Goal: Communication & Community: Answer question/provide support

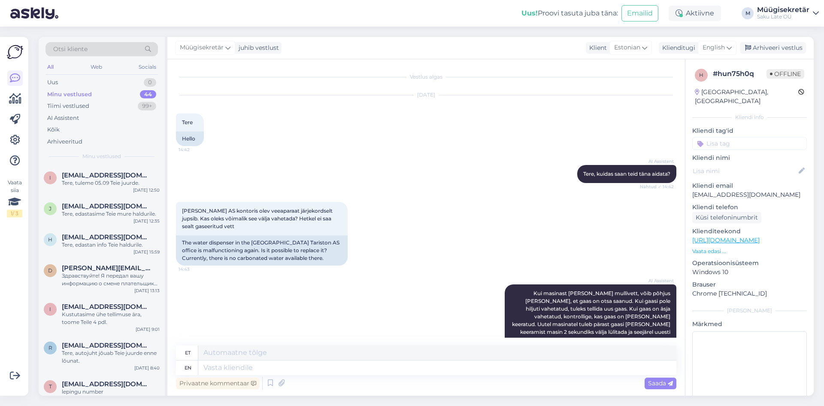
scroll to position [314, 0]
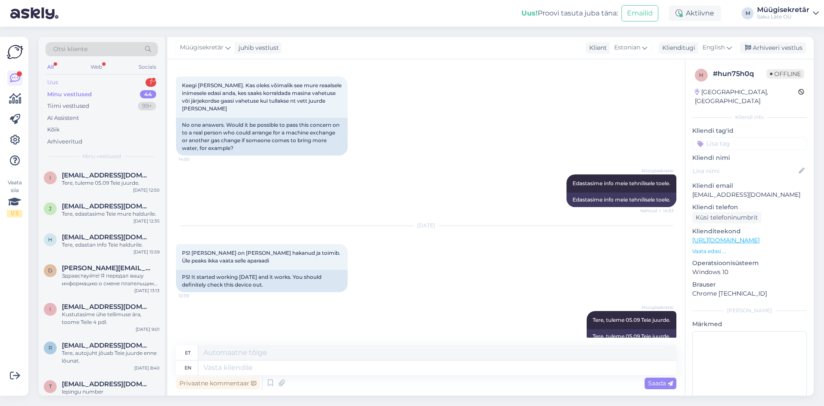
click at [79, 82] on div "Uus 1" at bounding box center [101, 82] width 112 height 12
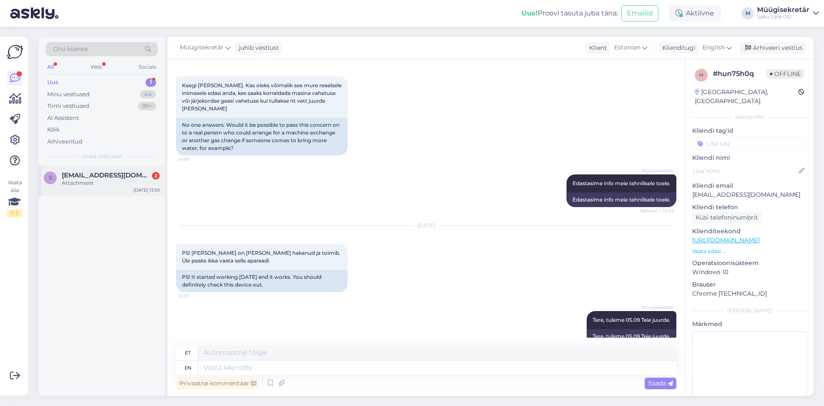
click at [91, 177] on span "[EMAIL_ADDRESS][DOMAIN_NAME]" at bounding box center [106, 175] width 89 height 8
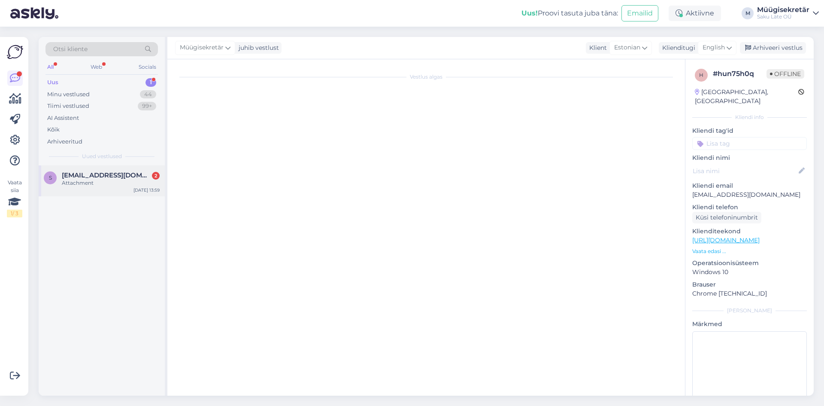
scroll to position [239, 0]
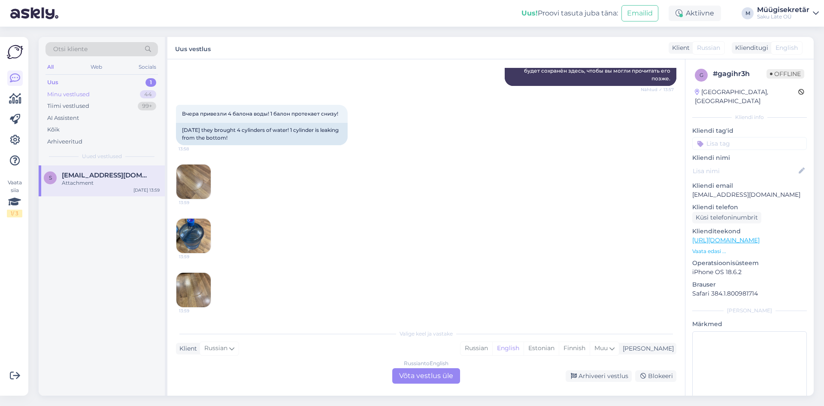
click at [60, 90] on div "Minu vestlused" at bounding box center [68, 94] width 42 height 9
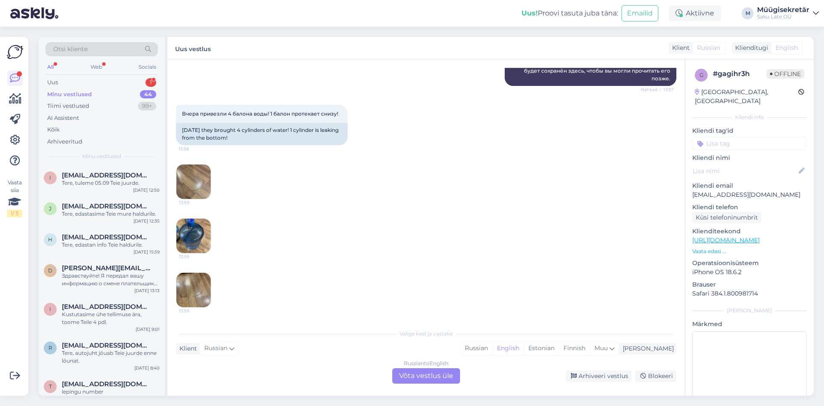
scroll to position [336, 0]
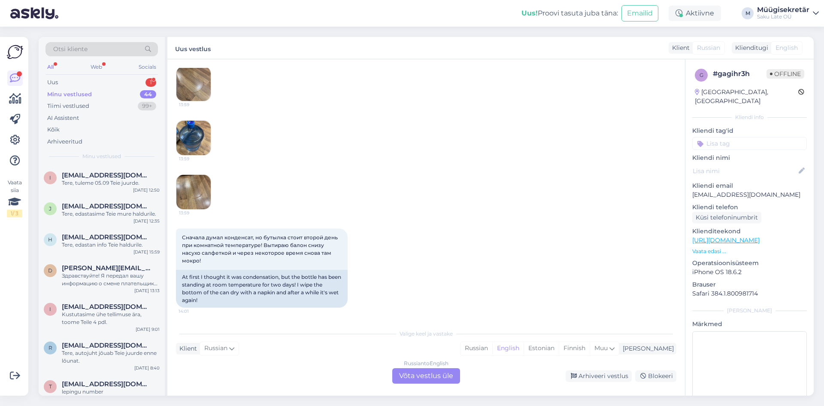
click at [431, 382] on div "Russian to English Võta vestlus üle" at bounding box center [426, 375] width 68 height 15
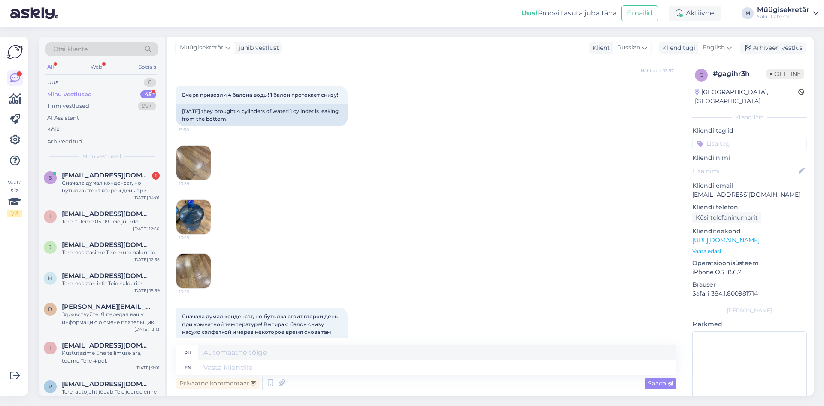
scroll to position [316, 0]
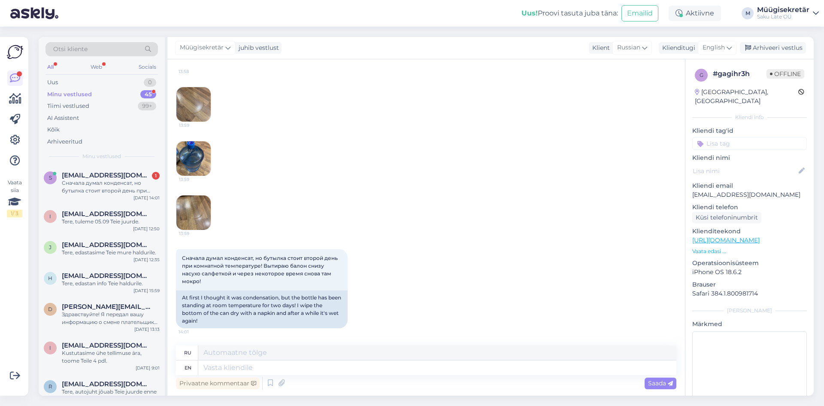
click at [196, 102] on img at bounding box center [193, 104] width 34 height 34
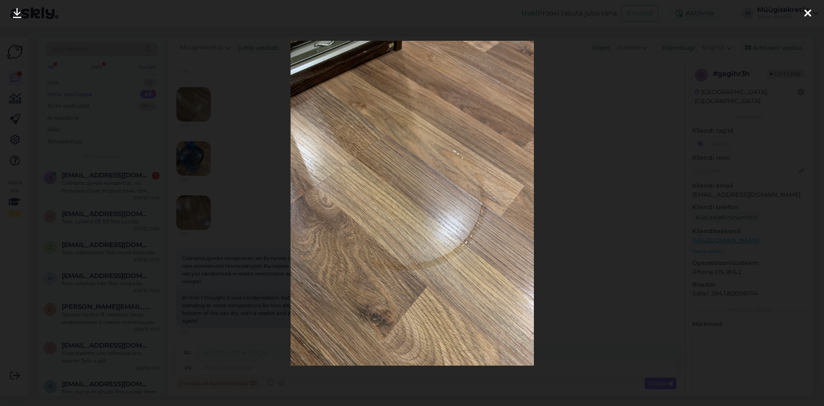
click at [805, 10] on icon at bounding box center [807, 13] width 7 height 11
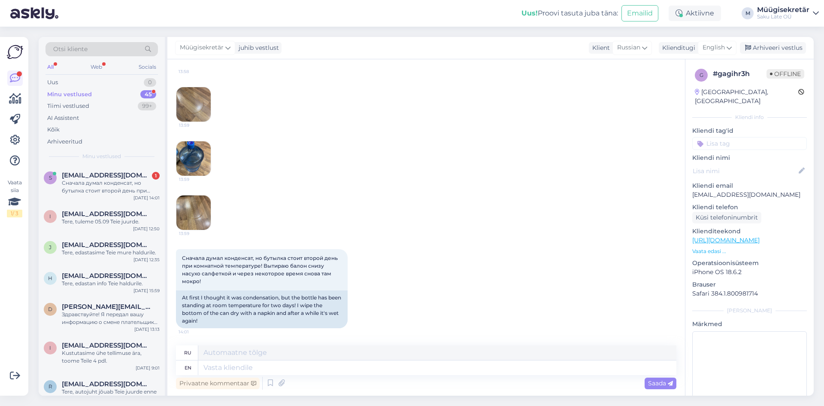
click at [186, 163] on img at bounding box center [193, 158] width 34 height 34
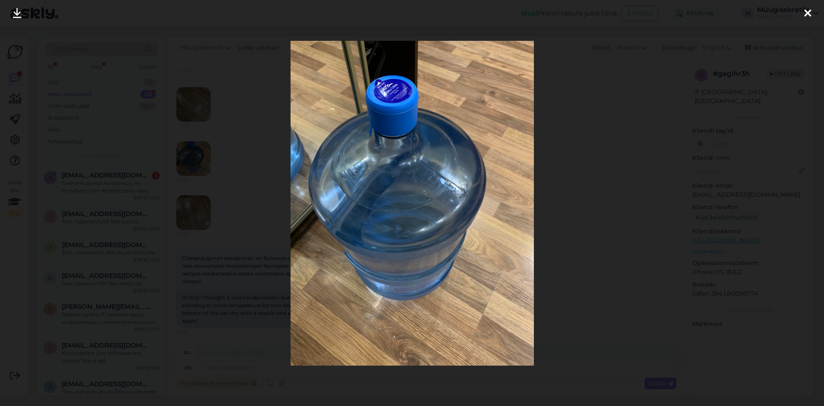
click at [808, 14] on icon at bounding box center [807, 13] width 7 height 11
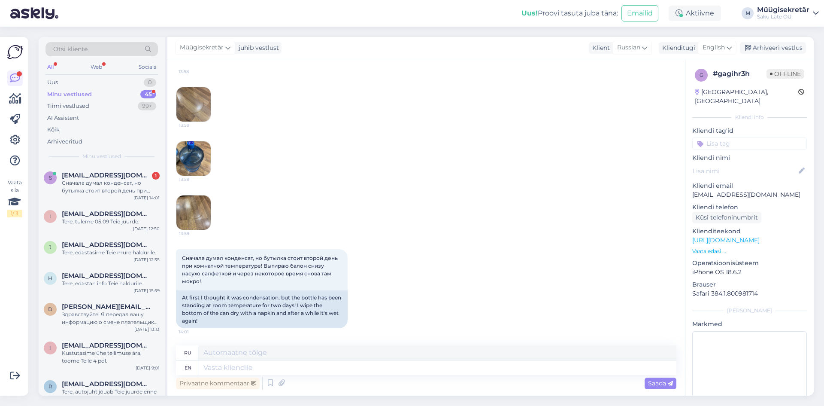
click at [186, 207] on img at bounding box center [193, 212] width 34 height 34
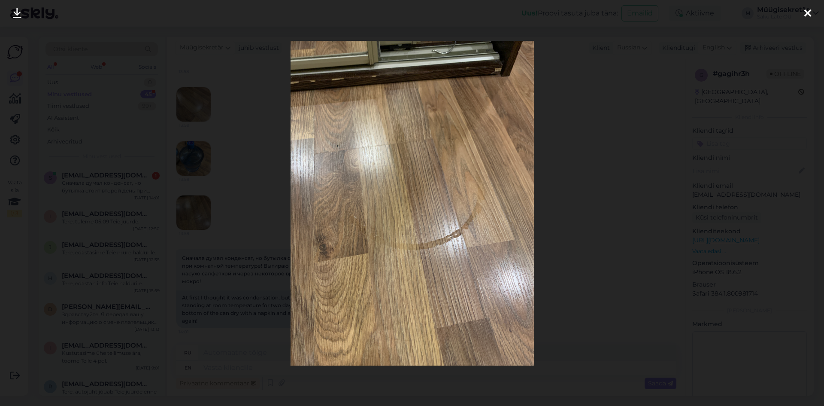
click at [808, 14] on icon at bounding box center [807, 13] width 7 height 11
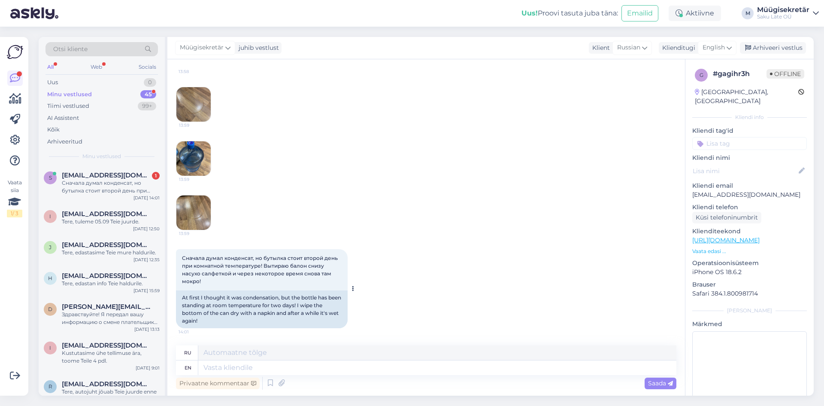
drag, startPoint x: 216, startPoint y: 284, endPoint x: 180, endPoint y: 257, distance: 45.2
click at [180, 257] on div "Сначала думал конденсат, но бутылка стоит второй день при комнатной температуре…" at bounding box center [262, 269] width 172 height 41
copy span "Сначала думал конденсат, но бутылка стоит второй день при комнатной температуре…"
click at [291, 365] on textarea at bounding box center [437, 367] width 478 height 15
click at [194, 91] on img at bounding box center [193, 104] width 34 height 34
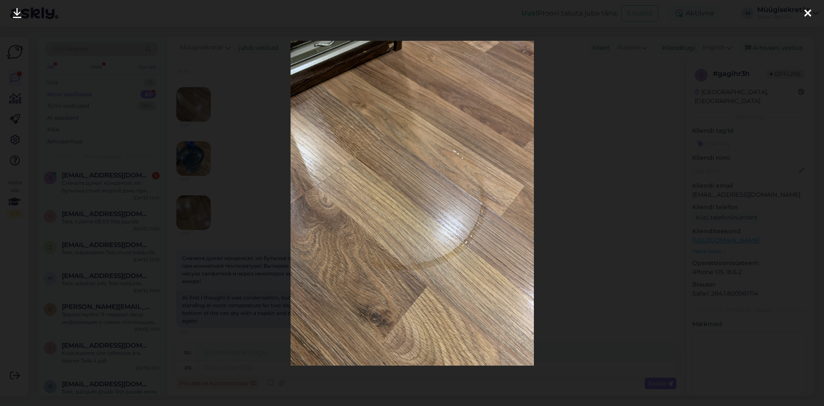
click at [805, 14] on icon at bounding box center [807, 13] width 7 height 11
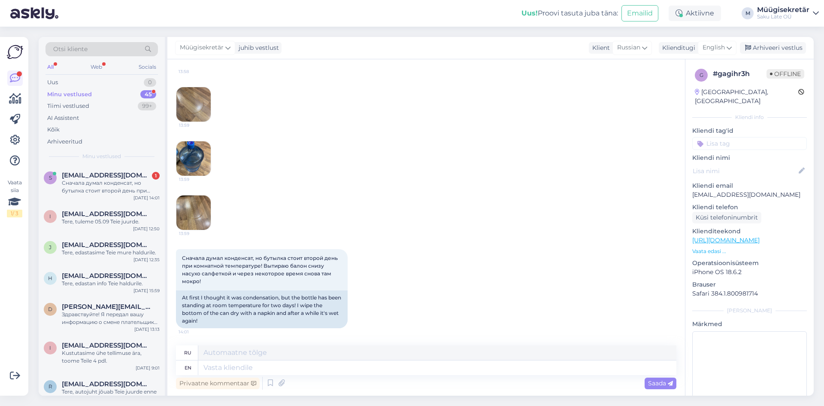
click at [185, 158] on img at bounding box center [193, 158] width 34 height 34
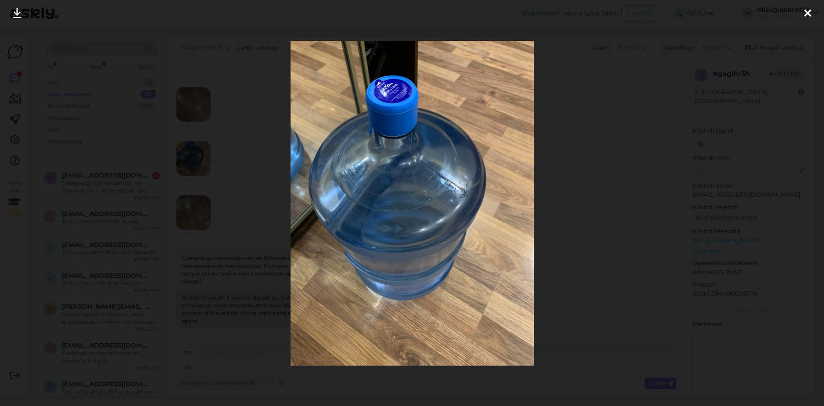
click at [806, 16] on icon at bounding box center [807, 13] width 7 height 11
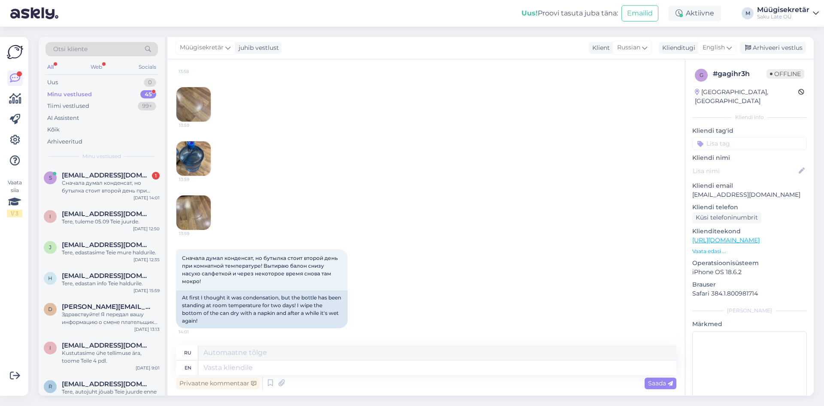
click at [191, 209] on img at bounding box center [193, 212] width 34 height 34
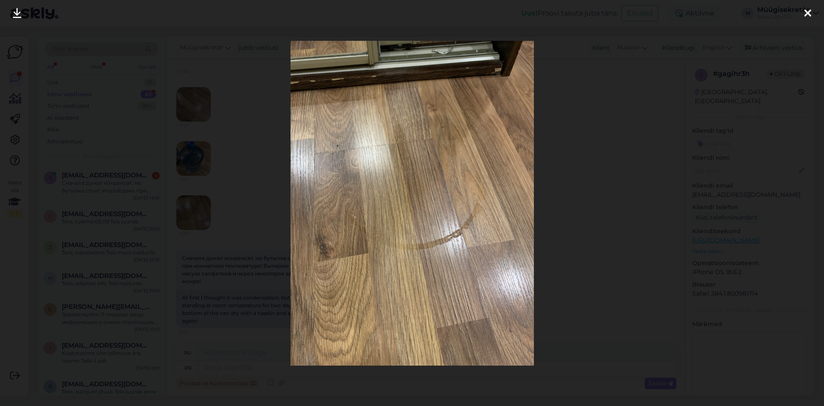
click at [806, 14] on icon at bounding box center [807, 13] width 7 height 11
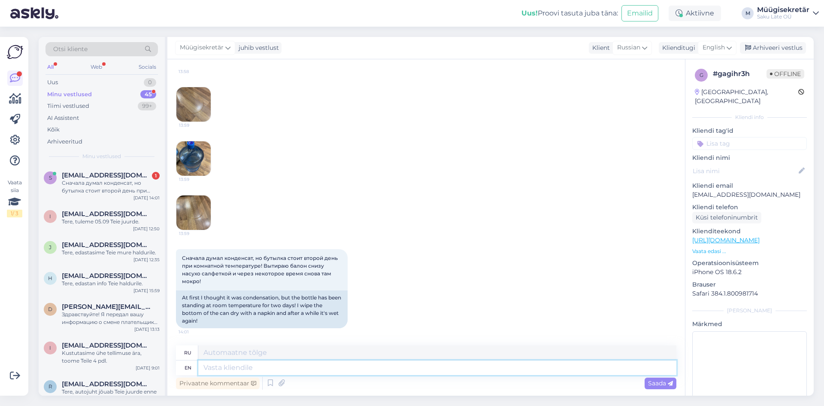
click at [261, 368] on textarea at bounding box center [437, 367] width 478 height 15
type textarea "Tere"
type textarea "Тере"
type textarea "Tere, k"
type textarea "Тере,"
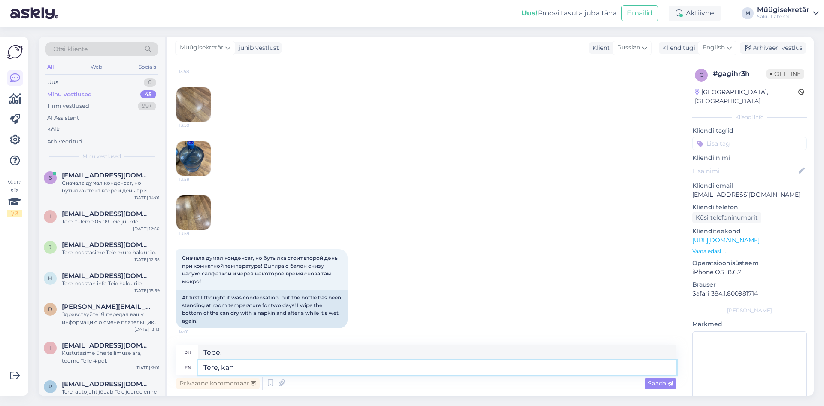
type textarea "Tere, kahj"
type textarea "Tere, kahjuks on"
type textarea "Tere, kahjuks"
type textarea "Tere, kahjuks on"
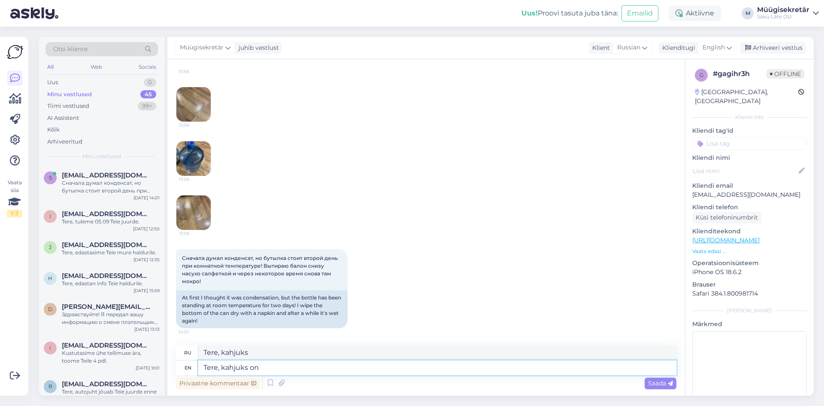
type textarea "Tere, kahjuks on"
type textarea "Tere, kahjuks on Teile"
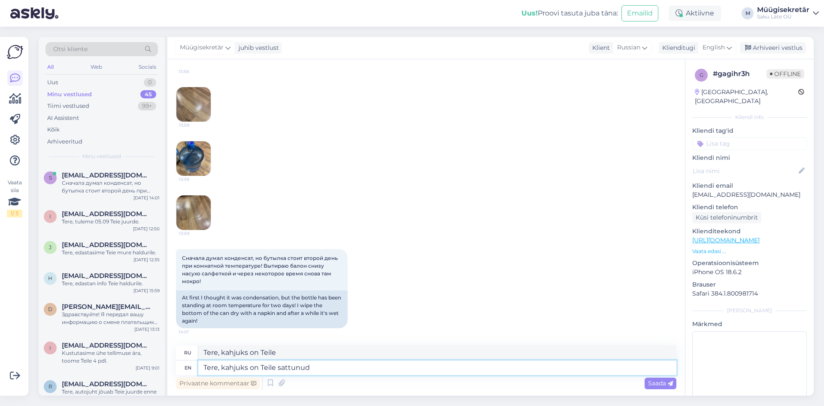
type textarea "Tere, kahjuks on Teile sattunud"
type textarea "Тере, кахьюкс на Тейле саттунуд"
type textarea "Tere, kahjuks on Teile sattunud praak p"
type textarea "Тере, [PERSON_NAME] на Тейле саттунуд праак"
type textarea "Tere, kahjuks on Teile sattunud praak pudel."
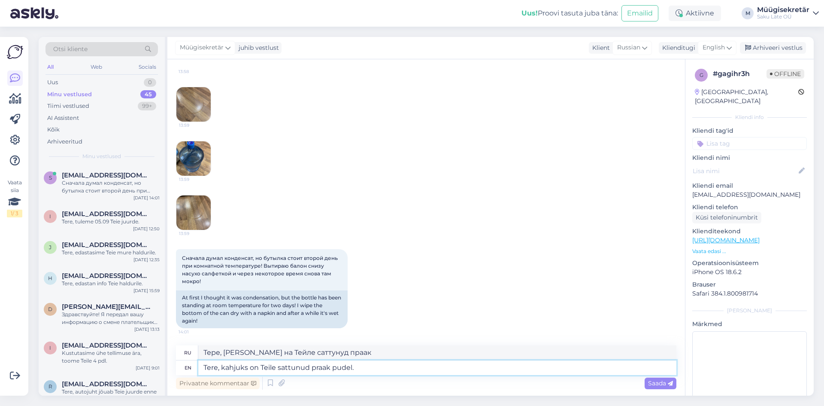
type textarea "Тере, [PERSON_NAME] на Тейле саттунуд праак пудел."
type textarea "Tere, kahjuks on Teile sattunud praak pudel. Olge h"
type textarea "Тере, [PERSON_NAME] на Тейле саттунуд праак пудел. [PERSON_NAME]"
type textarea "Tere, kahjuks on Teile sattunud praak pudel. Olge hea"
type textarea "Тере, [PERSON_NAME] на Тейле саттунуд праак пудел. [PERSON_NAME]"
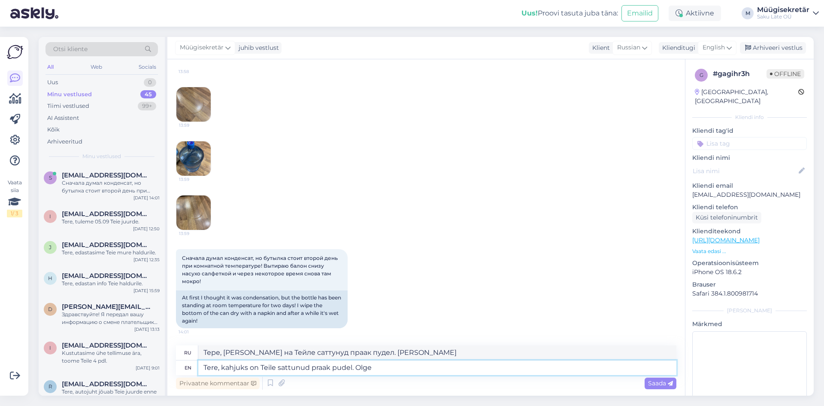
type textarea "Tere, kahjuks on Teile sattunud praak pudel. Olge"
type textarea "Тере, [PERSON_NAME] на Тейле саттунуд праак пудель. [PERSON_NAME]"
type textarea "Tere, kahjuks on Teile sattunud praak pudel."
type textarea "Тере, [PERSON_NAME] на Тейле саттунуд праак пудель."
type textarea "Tere, kahjuks on Teile sattunud praak pudel. [GEOGRAPHIC_DATA]"
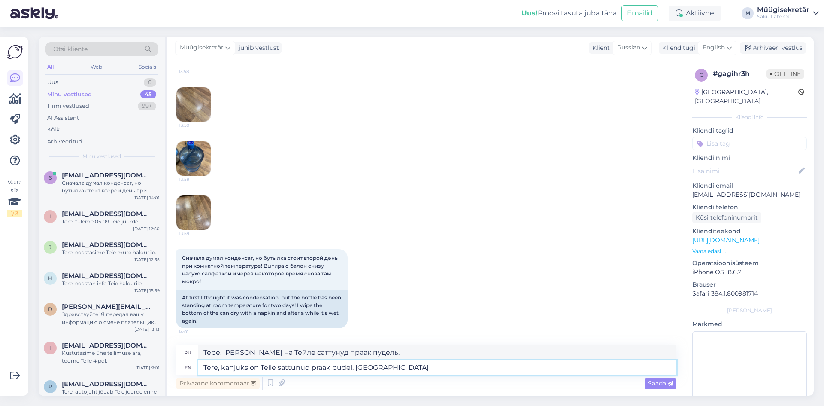
type textarea "Тере, [PERSON_NAME] на Тейле саттунуд праак пудел. Пуделил"
type textarea "Tere, kahjuks on Teile sattunud praak pudel. Pudelil käib s"
type textarea "Тере, [PERSON_NAME] на Тейле саттунуд праак пудель. Пуделил [PERSON_NAME]"
type textarea "Tere, kahjuks on Teile sattunud praak pudel. Pudelil käib see"
type textarea "Тере, [PERSON_NAME] на Тейле саттунуд праак пудель. Пуделил Кяиб см."
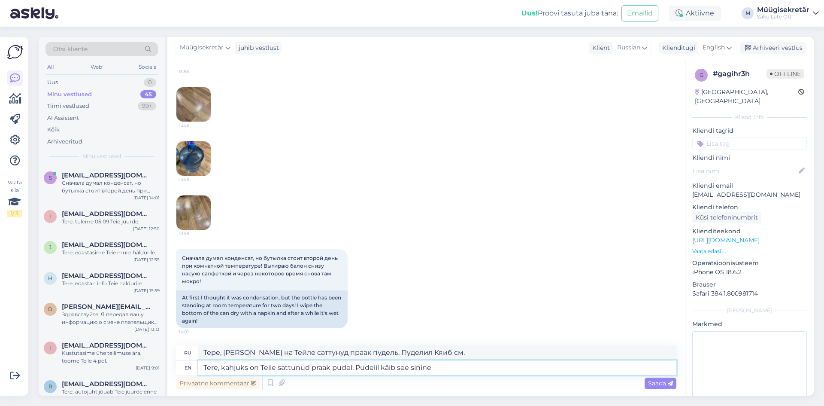
type textarea "Tere, kahjuks on Teile sattunud praak pudel. Pudelil käib see sinine"
type textarea "Тере, [PERSON_NAME] на Тейле саттунуд праак пудел. Pudelil käib см. синин"
type textarea "Tere, kahjuks on Teile sattunud praak pudel. Pudelil käib see sinine kork p"
type textarea "Тере, [PERSON_NAME] на Тейле саттунуд праак пудель. Pudelil käib см. синину корк"
type textarea "Tere, kahjuks on Teile sattunud praak pudel. Pudelil käib see sinine kork pealt"
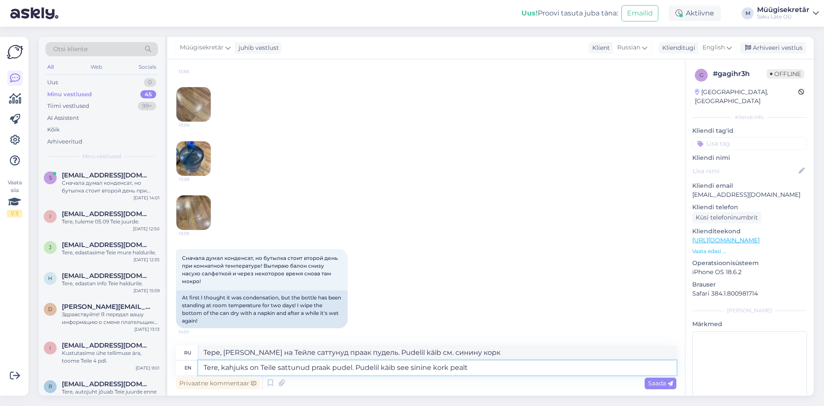
type textarea "Тере, [PERSON_NAME] на Тейле саттунуд праак пудел. Pudelil käib см. сининовую к…"
type textarea "Tere, kahjuks on Teile sattunud praak pudel. Pudelil käib see sinine kork pealt…"
type textarea "Тере, [PERSON_NAME] на Тейле саттунуд праак пудель. Pudelil käib см. синину кор…"
type textarea "Tere, kahjuks on Teile sattunud praak pudel. Pudelil käib see sinine kork pealt…"
type textarea "Тере, [PERSON_NAME] на Тейле саттунуд праак пудел. Pudelil käib см. синину корк…"
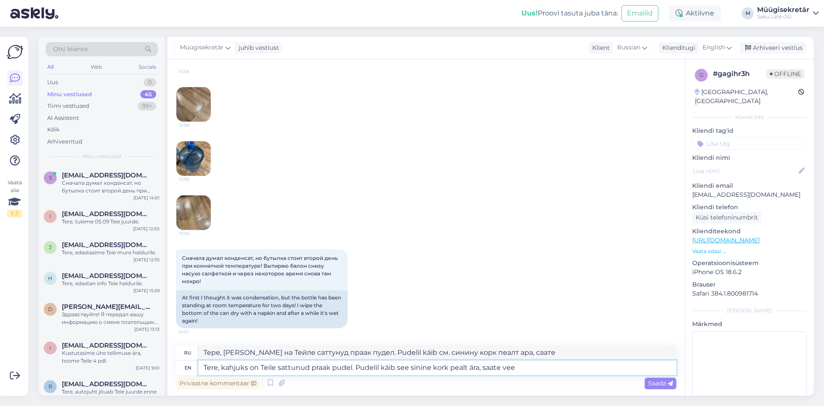
type textarea "Tere, kahjuks on Teile sattunud praak pudel. Pudelil käib see sinine kork pealt…"
type textarea "Тере, [PERSON_NAME] на Тейле саттунуд праак пудел. Pudelil käib см. сининовую к…"
type textarea "Tere, kahjuks on Teile sattunud praak pudel. Pudelil käib see sinine kork pealt…"
type textarea "Тере, [PERSON_NAME] на Тейле саттунуд праак пудел. Pudelil käib см. сининовую к…"
type textarea "Tere, kahjuks on Teile sattunud praak pudel. Pudelil käib see sinine kork pealt…"
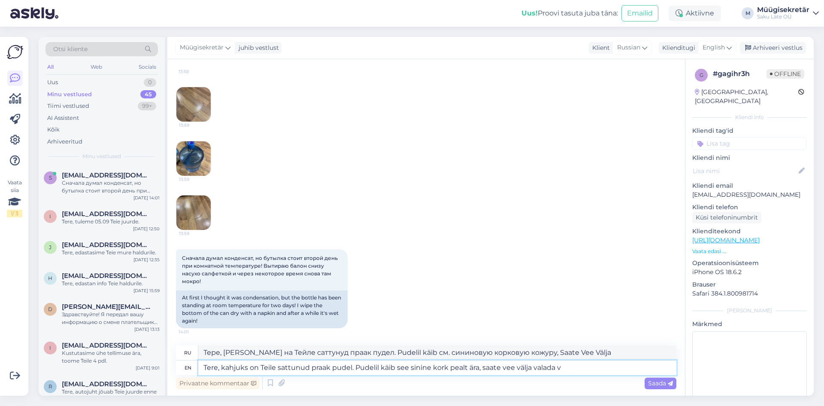
type textarea "Тере, [PERSON_NAME] на Тейле саттунуд праак пудель. Pudelil käib см. сининовую …"
type textarea "Tere, kahjuks on Teile sattunud praak pudel. Pudelil käib see sinine kork pealt…"
type textarea "Тере, [PERSON_NAME] на Тейле саттунуд праак пудель. Pudelil käib See Sinine Kor…"
type textarea "Tere, kahjuks on Teile sattunud praak pudel. Pudelil käib see sinine kork pealt…"
type textarea "Тере, [PERSON_NAME] на Тейле саттунуд праак пудел. Pudelil käib see sinine cork…"
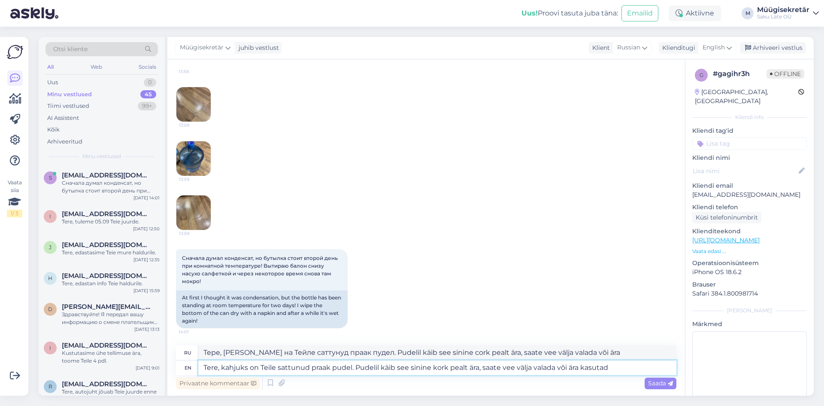
type textarea "Tere, kahjuks on Teile sattunud praak pudel. Pudelil käib see sinine kork pealt…"
type textarea "Тере, [PERSON_NAME] на Тейле саттунуд праак пудел. Pudelil käib See Sinine Kork…"
type textarea "Tere, kahjuks on Teile sattunud praak pudel. Pudelil käib see sinine kork pealt…"
type textarea "Тере, [PERSON_NAME] на Тейле саттунуд праак пудел. Pudelil käib см. сининовую п…"
type textarea "Tere, kahjuks on Teile sattunud praak pudel. Pudelil käib see sinine kork pealt…"
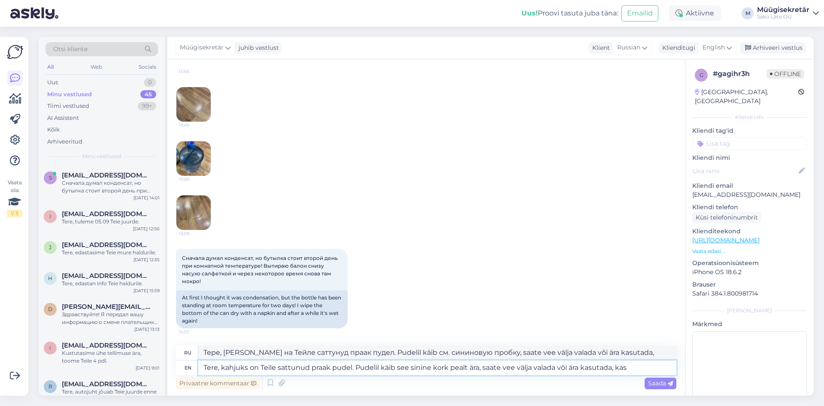
type textarea "Тере, [PERSON_NAME] на Тейле саттунуд праак пудел. Pudelil käib см. Синин Корк …"
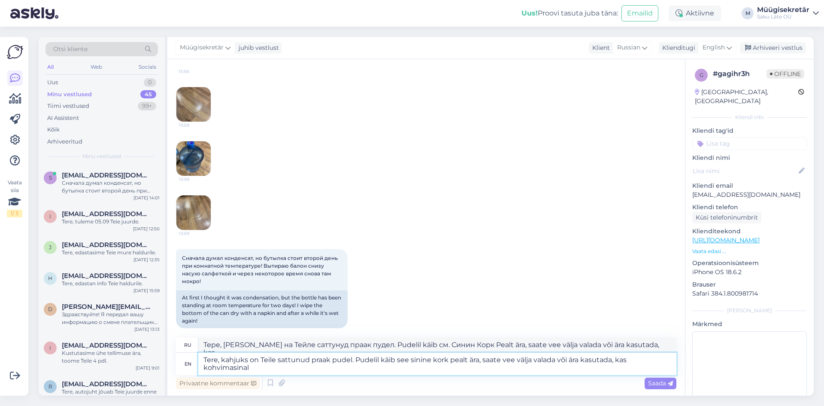
type textarea "Tere, kahjuks on Teile sattunud praak pudel. Pudelil käib see sinine kork pealt…"
type textarea "Тере, [PERSON_NAME] на Тейле саттунуд праак пудел. Pudelil käib см. Синин Корк …"
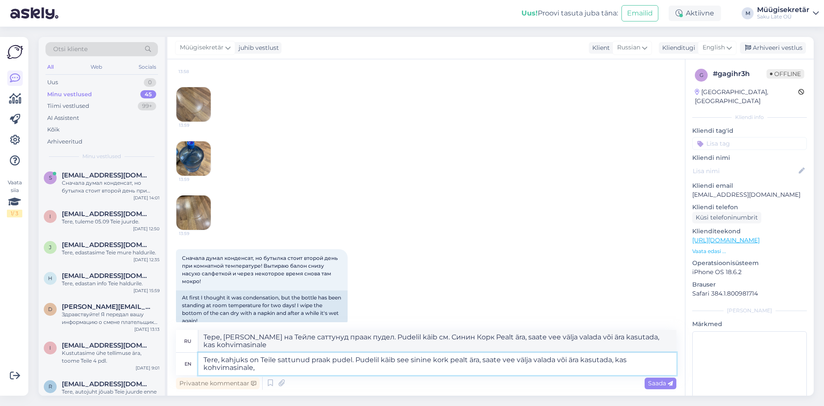
type textarea "Tere, kahjuks on Teile sattunud praak pudel. Pudelil käib see sinine kork pealt…"
type textarea "Тере, [PERSON_NAME] на Тейле саттунуд праак пудел. Pudelil käib см. сининовую п…"
type textarea "Tere, kahjuks on Teile sattunud praak pudel. Pudelil käib see sinine kork pealt…"
type textarea "Тере, [PERSON_NAME] на Тейле саттунуд праак пудел. Pudelil käib см. сининовую п…"
type textarea "Tere, kahjuks on Teile sattunud praak pudel. Pudelil käib see sinine kork pealt…"
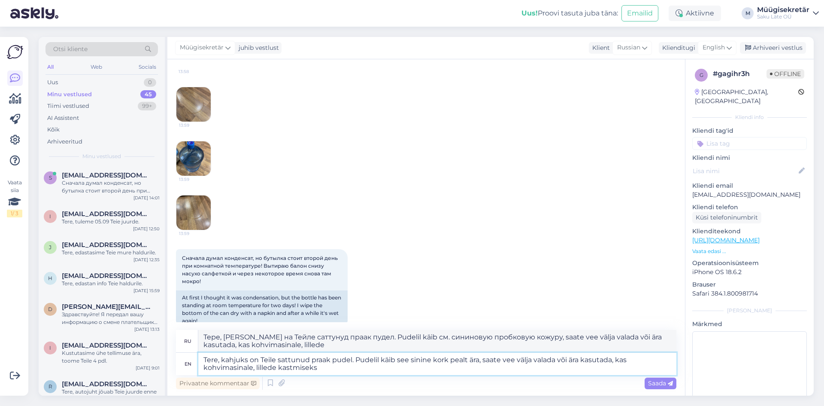
type textarea "Тере, [PERSON_NAME] на Тейле саттунуд праак пудел. Pudelil käib See Sinine Cork…"
type textarea "Tere, kahjuks on Teile sattunud praak pudel. Pudelil käib see sinine kork pealt…"
type textarea "Тере, [PERSON_NAME] на Тейле саттунуд праак пудель. Вы можете увидеть, как длин…"
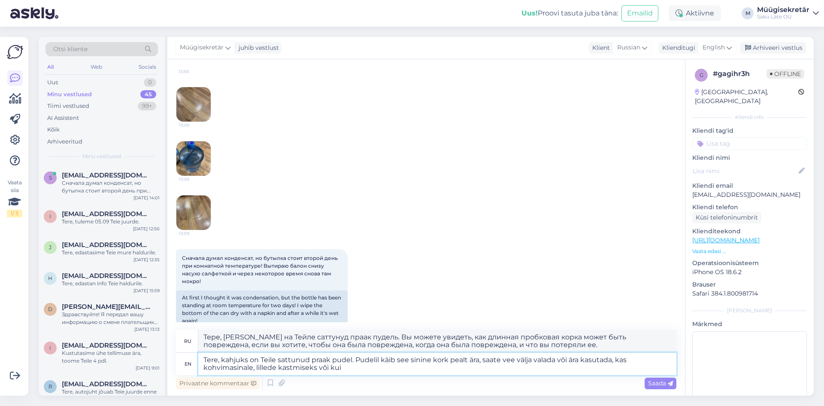
type textarea "Tere, kahjuks on Teile sattunud praak pudel. Pudelil käib see sinine kork pealt…"
type textarea "Тере, [PERSON_NAME] на Тейле саттунуд праак пудел. Pudelil käib см. Синин Корк …"
type textarea "Tere, kahjuks on Teile sattunud praak pudel. Pudelil käib see sinine kork pealt…"
type textarea "Тере, [PERSON_NAME] на Тейле саттунуд праак пудель. Вы можете увидеть, как длин…"
type textarea "Tere, kahjuks on Teile sattunud praak pudel. Pudelil käib see sinine kork pealt…"
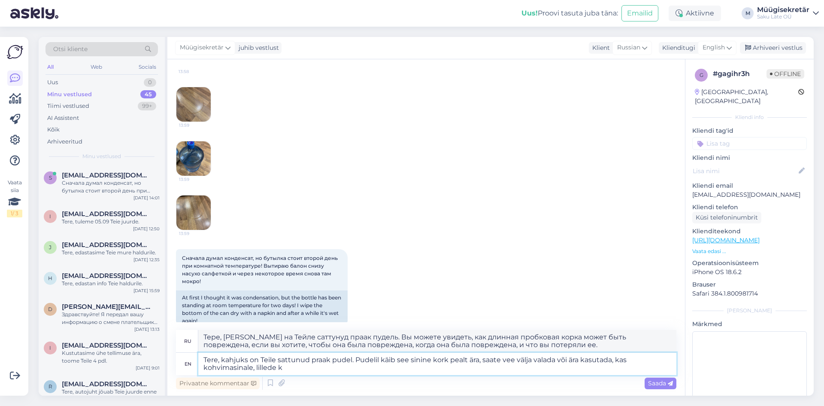
type textarea "Тере, [PERSON_NAME] на Тейле саттунуд праак пудел. Pudelil käib See Sinine Cork…"
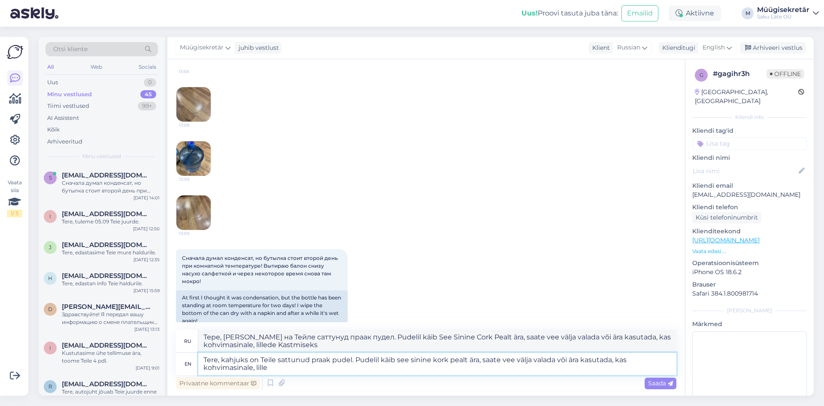
type textarea "Tere, kahjuks on Teile sattunud praak pudel. Pudelil käib see sinine kork pealt…"
type textarea "Тере, [PERSON_NAME] на Тейле саттунуд праак пудел. Pudelil käib см. сининовую п…"
type textarea "Tere, kahjuks on Teile sattunud praak pudel. Pudelil käib see sinine kork pealt…"
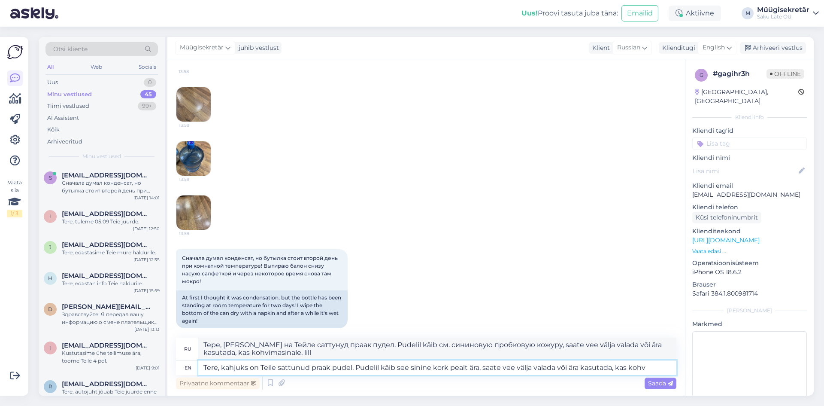
type textarea "Тере, [PERSON_NAME] на Тейле саттунуд праак пудел. Pudelil käib см. сининовую п…"
type textarea "Tere, kahjuks on Teile sattunud praak pudel. Pudelil käib see sinine kork pealt…"
type textarea "Тере, [PERSON_NAME] на Тейле саттунуд праак пудель. Pudelil käib см. Синин Корк…"
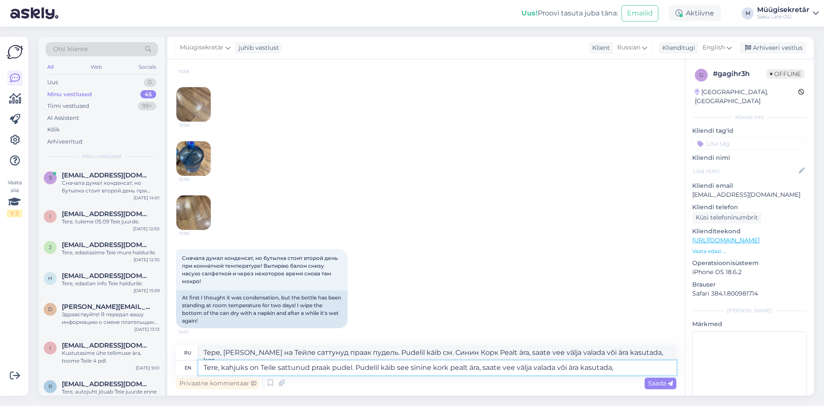
type textarea "Tere, kahjuks on Teile sattunud praak pudel. Pudelil käib see sinine kork pealt…"
type textarea "Тере, [PERSON_NAME] на Тейле саттунуд праак пудел. Pudelil käib см. сининовую п…"
type textarea "Tere, kahjuks on Teile sattunud praak pudel. Pudelil käib see sinine kork pealt…"
type textarea "Тере, [PERSON_NAME] на Тейле саттунуд праак пудел. Pudelil käib See Sinine Kork…"
type textarea "Tere, kahjuks on Teile sattunud praak pudel. Pudelil käib see sinine kork pealt…"
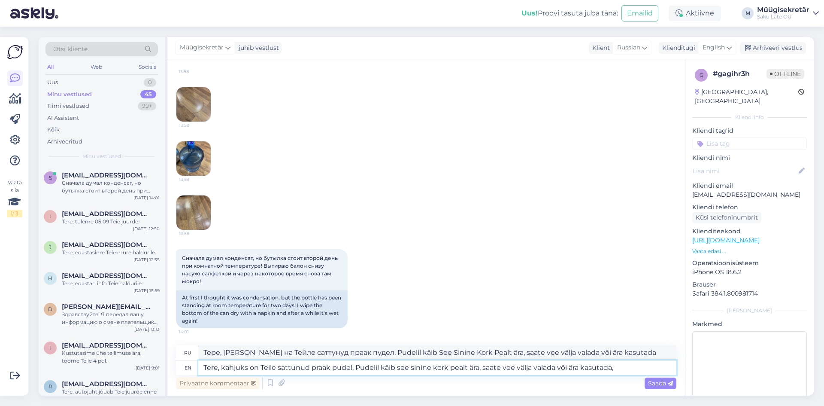
type textarea "Тере, [PERSON_NAME] на Тейле саттунуд праак пудель. Pudelil käib см. сининовую …"
type textarea "Tere, kahjuks on Teile sattunud praak pudel. Pudelil käib see sinine kork pealt…"
type textarea "Тере, [PERSON_NAME] на Тейле саттунуд праак пудел. Pudelil käib см. Синин Корк …"
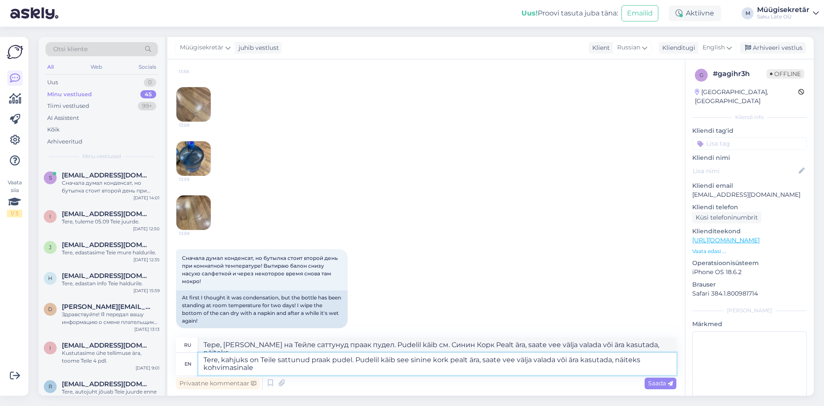
type textarea "Tere, kahjuks on Teile sattunud praak pudel. Pudelil käib see sinine kork pealt…"
type textarea "Тере, [PERSON_NAME] на Тейле саттунуд праак пудель. Если вы хотите, чтобы корко…"
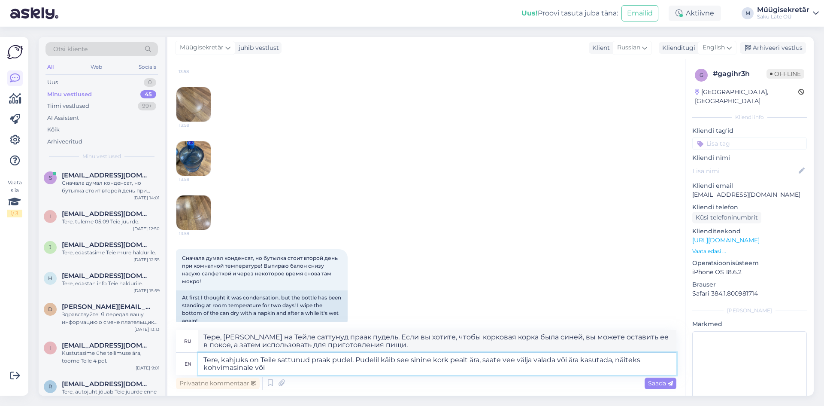
type textarea "Tere, kahjuks on Teile sattunud praak pudel. Pudelil käib see sinine kork pealt…"
type textarea "Тере, [PERSON_NAME] на Тейле саттунуд праак пудель. Если вы хотите увидеть, как…"
type textarea "Tere, kahjuks on Teile sattunud praak pudel. Pudelil käib see sinine kork pealt…"
type textarea "Тере, [PERSON_NAME] на Тейле саттунуд праак пудел. Если вы хотите увидеть, как …"
type textarea "Tere, kahjuks on Teile sattunud praak pudel. Pudelil käib see sinine kork pealt…"
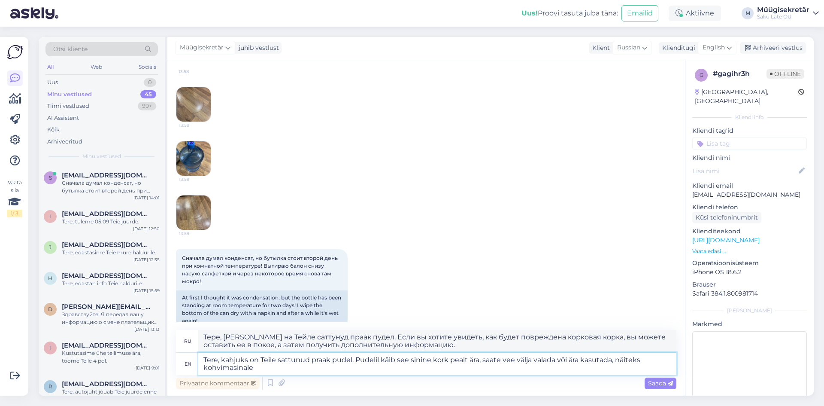
type textarea "Тере, [PERSON_NAME] на Тейле саттунуд праак пудел. Если вы хотите, чтобы корков…"
type textarea "Tere, kahjuks on Teile sattunud praak pudel. Pudelil käib see sinine kork pealt…"
type textarea "Тере, [PERSON_NAME] на Тейле саттунуд праак пудель. Если вы хотите, чтобы корко…"
type textarea "Tere, kahjuks on Teile sattunud praak pudel. Pudelil käib see sinine kork pealt…"
type textarea "Тере, [PERSON_NAME] на Тейле саттунуд праак пудель. Если вы увидите, что корков…"
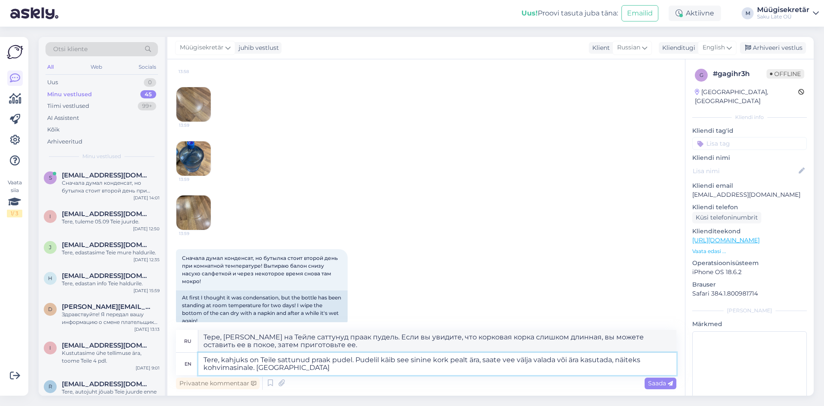
type textarea "Tere, kahjuks on Teile sattunud praak pudel. Pudelil käib see sinine kork pealt…"
type textarea "Тере, [PERSON_NAME] на Тейле саттунуд праак пудел. Если вы увидите, что коркова…"
type textarea "Tere, kahjuks on Teile sattunud praak pudel. Pudelil käib see sinine kork pealt…"
type textarea "Тере, [PERSON_NAME] на Тейле саттунуд праак пудел. Если вы увидите, что коркова…"
type textarea "Tere, kahjuks on Teile sattunud praak pudel. Pudelil käib see sinine kork pealt…"
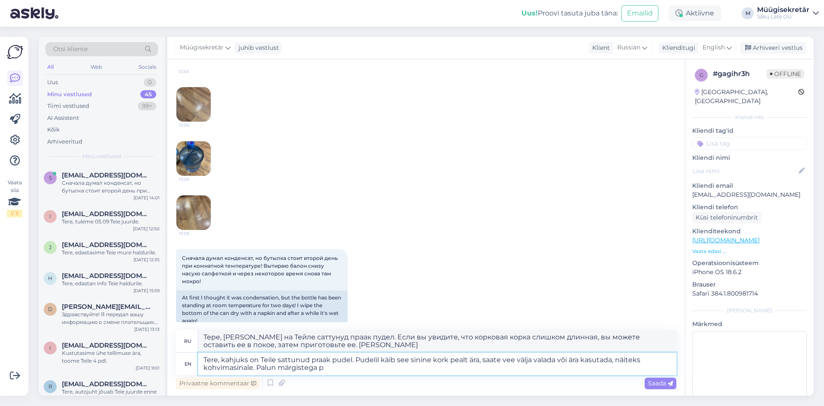
type textarea "Тере, [PERSON_NAME] на Тейле саттунуд праак пудель. Если вы увидите, что корков…"
type textarea "Tere, kahjuks on Teile sattunud praak pudel. Pudelil käib see sinine kork pealt…"
type textarea "Тере, [PERSON_NAME] на Тейле саттунуд праак пудель. Если вы увидите, что корков…"
type textarea "Tere, kahjuks on Teile sattunud praak pudel. Pudelil käib see sinine kork pealt…"
type textarea "Тере, [PERSON_NAME] на Тейле саттунуд праак пудел. Если вы увидите, что коркова…"
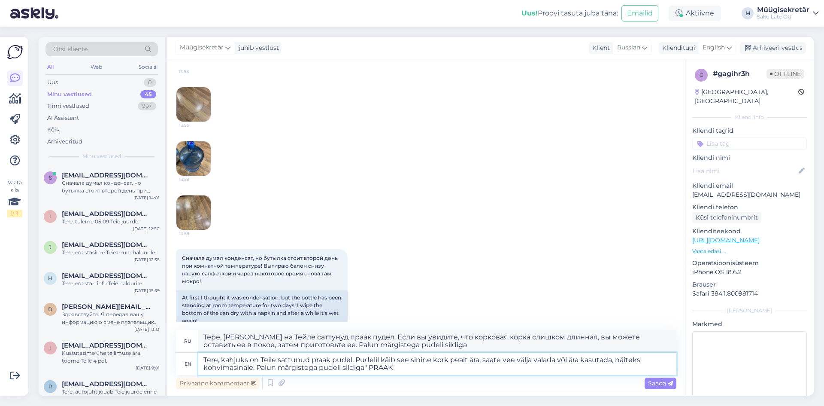
type textarea "Tere, kahjuks on Teile sattunud praak pudel. Pudelil käib see sinine kork pealt…"
type textarea "Тере, [PERSON_NAME] на Тейле саттунуд праак пудель. Если вы увидите, что корков…"
type textarea "Tere, kahjuks on Teile sattunud praak pudel. Pudelil käib see sinine kork pealt…"
type textarea "Тере, [PERSON_NAME] на Тейле саттунуд праак пудель. Если вы увидите, что корков…"
type textarea "Tere, kahjuks on Teile sattunud praak pudel. Pudelil käib see sinine kork pealt…"
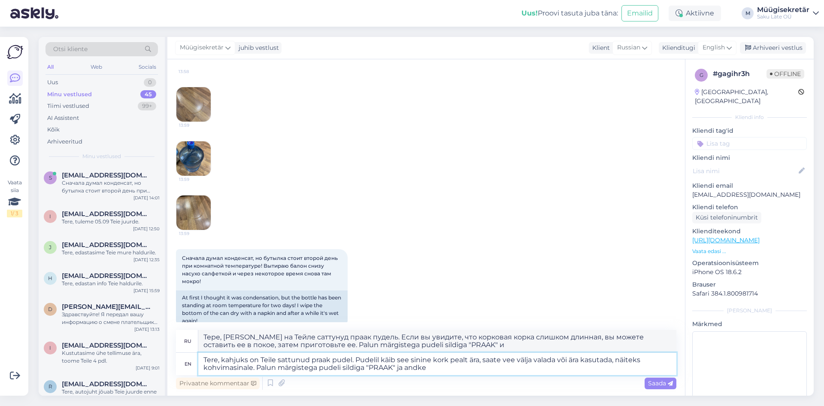
type textarea "Тере, [PERSON_NAME] на Тейле саттунуд праак пудель. Если вы увидите, что корков…"
type textarea "Tere, kahjuks on Teile sattunud praak pudel. Pudelil käib see sinine kork pealt…"
type textarea "Тере, [PERSON_NAME] на Тейле саттунуд праак пудел. Если вы увидите, что коркова…"
type textarea "Tere, kahjuks on Teile sattunud praak pudel. Pudelil käib see sinine kork pealt…"
type textarea "Тере, [PERSON_NAME] на Тейле саттунуд праак пудель. Если вы увидите, что корков…"
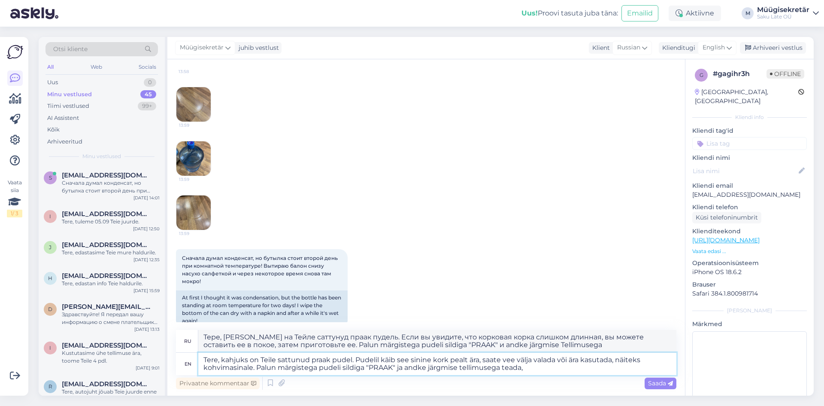
type textarea "Tere, kahjuks on Teile sattunud praak pudel. Pudelil käib see sinine kork pealt…"
type textarea "Тере, [PERSON_NAME] на Тейле саттунуд праак пудель. Если вы увидите, что корков…"
type textarea "Tere, kahjuks on Teile sattunud praak pudel. Pudelil käib see sinine kork pealt…"
type textarea "Тере, [PERSON_NAME] на Тейле саттунуд праак пудел. Если вы увидите, что коркова…"
type textarea "Tere, kahjuks on Teile sattunud praak pudel. Pudelil käib see sinine kork pealt…"
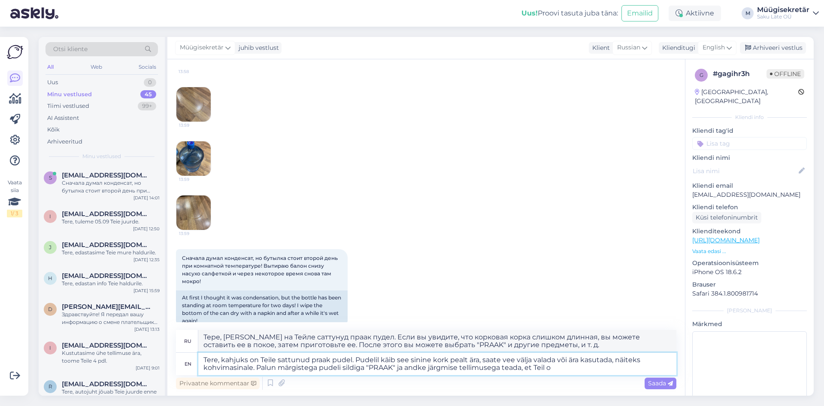
type textarea "Тере, [PERSON_NAME] на Тейле саттунуд праак пудел. Если вы увидите, что коркова…"
type textarea "Tere, kahjuks on Teile sattunud praak pudel. Pudelil käib see sinine kork pealt…"
type textarea "Тере, [PERSON_NAME] на Тейле саттунуд праак пудел. Если вы увидите, что коркова…"
type textarea "Tere, kahjuks on Teile sattunud praak pudel. Pudelil käib see sinine kork pealt…"
type textarea "Тере, [PERSON_NAME] на Тейле саттунуд праак пудель. Если вы увидите, что корков…"
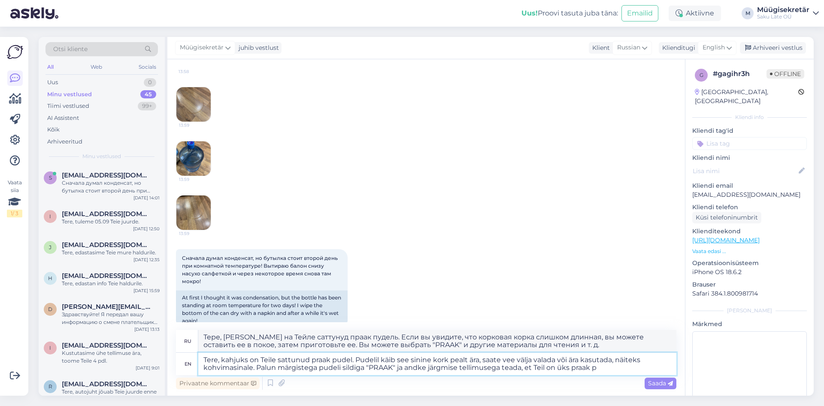
type textarea "Tere, kahjuks on Teile sattunud praak pudel. Pudelil käib see sinine kork pealt…"
type textarea "Тере, [PERSON_NAME] на Тейле саттунуд праак пудел. Если вы увидите, что коркова…"
type textarea "Tere, kahjuks on Teile sattunud praak pudel. Pudelil käib see sinine kork pealt…"
type textarea "Тере, [PERSON_NAME] на Тейле саттунуд праак пудел. Если вы увидите, что коркова…"
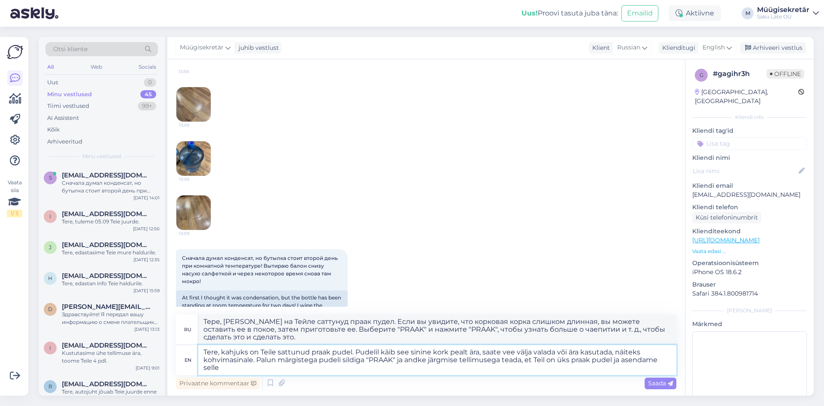
type textarea "Tere, kahjuks on Teile sattunud praak pudel. Pudelil käib see sinine kork pealt…"
type textarea "Тере, [PERSON_NAME] на Тейле саттунуд праак пудель. Если вы увидите, что корков…"
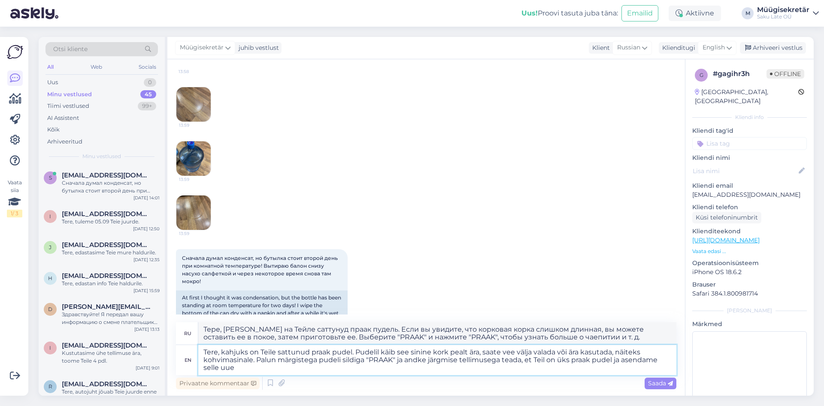
type textarea "Tere, kahjuks on Teile sattunud praak pudel. Pudelil käib see sinine kork pealt…"
type textarea "Тере, [PERSON_NAME] на Тейле саттунуд праак пудель. Если вы увидите, что корков…"
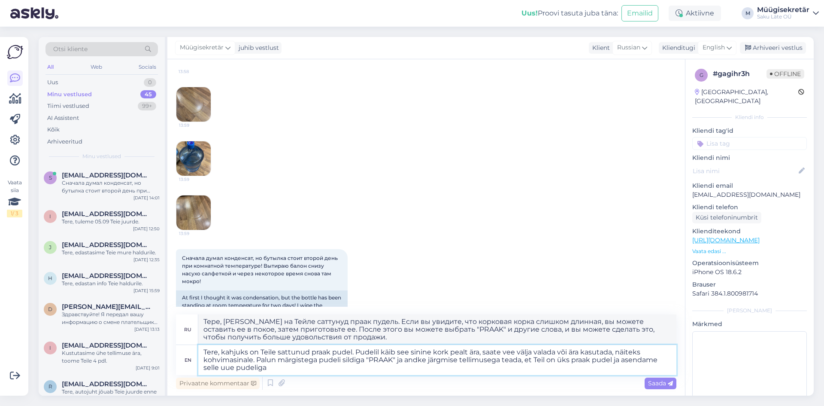
type textarea "Tere, kahjuks on Teile sattunud praak pudel. Pudelil käib see sinine kork pealt…"
type textarea "Тере, [PERSON_NAME] на Тейле саттунуд праак пудель. Если вы увидите, что корков…"
type textarea "Tere, kahjuks on Teile sattunud praak pudel. Pudelil käib see sinine kork pealt…"
click at [674, 383] on div "Saada" at bounding box center [661, 383] width 32 height 12
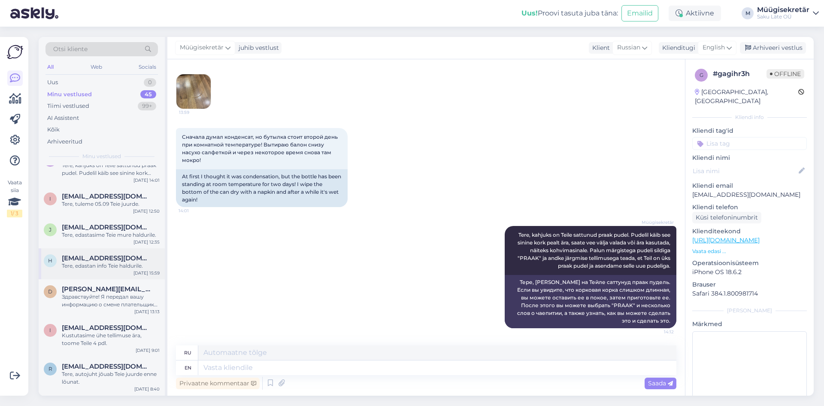
scroll to position [0, 0]
